Goal: Transaction & Acquisition: Purchase product/service

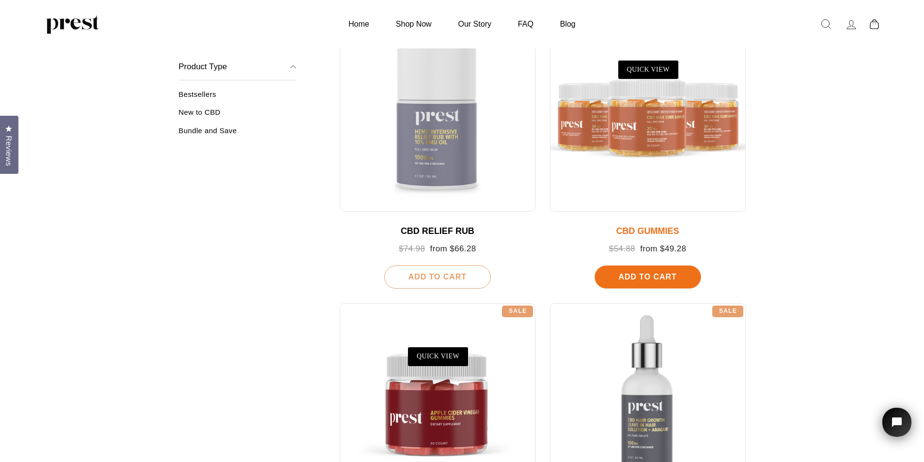
scroll to position [484, 0]
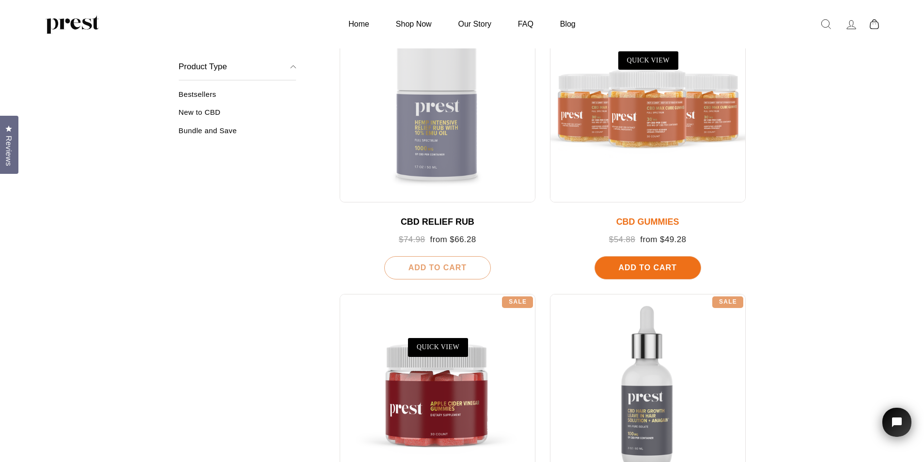
click at [640, 129] on div at bounding box center [648, 105] width 196 height 196
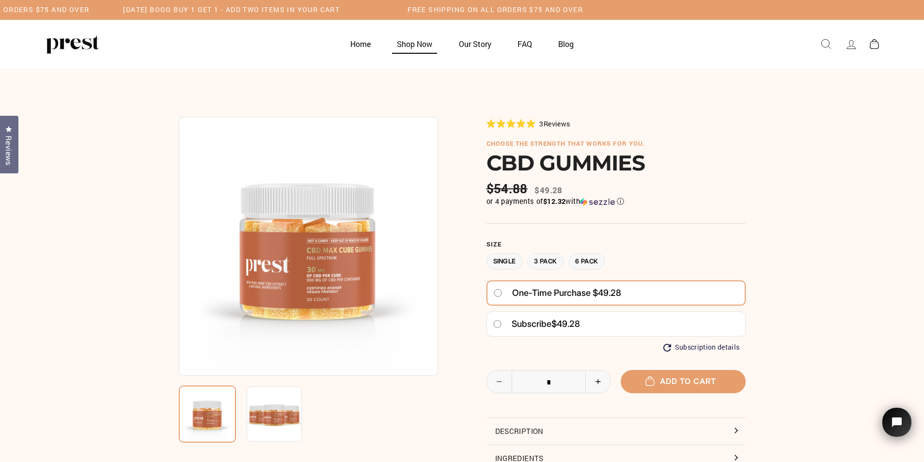
click at [416, 42] on link "Shop Now" at bounding box center [415, 43] width 60 height 19
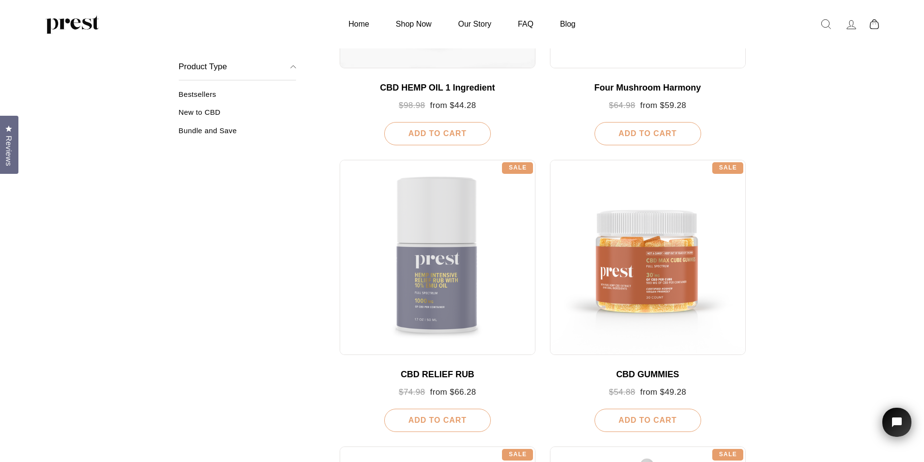
scroll to position [323, 0]
